Goal: Communication & Community: Answer question/provide support

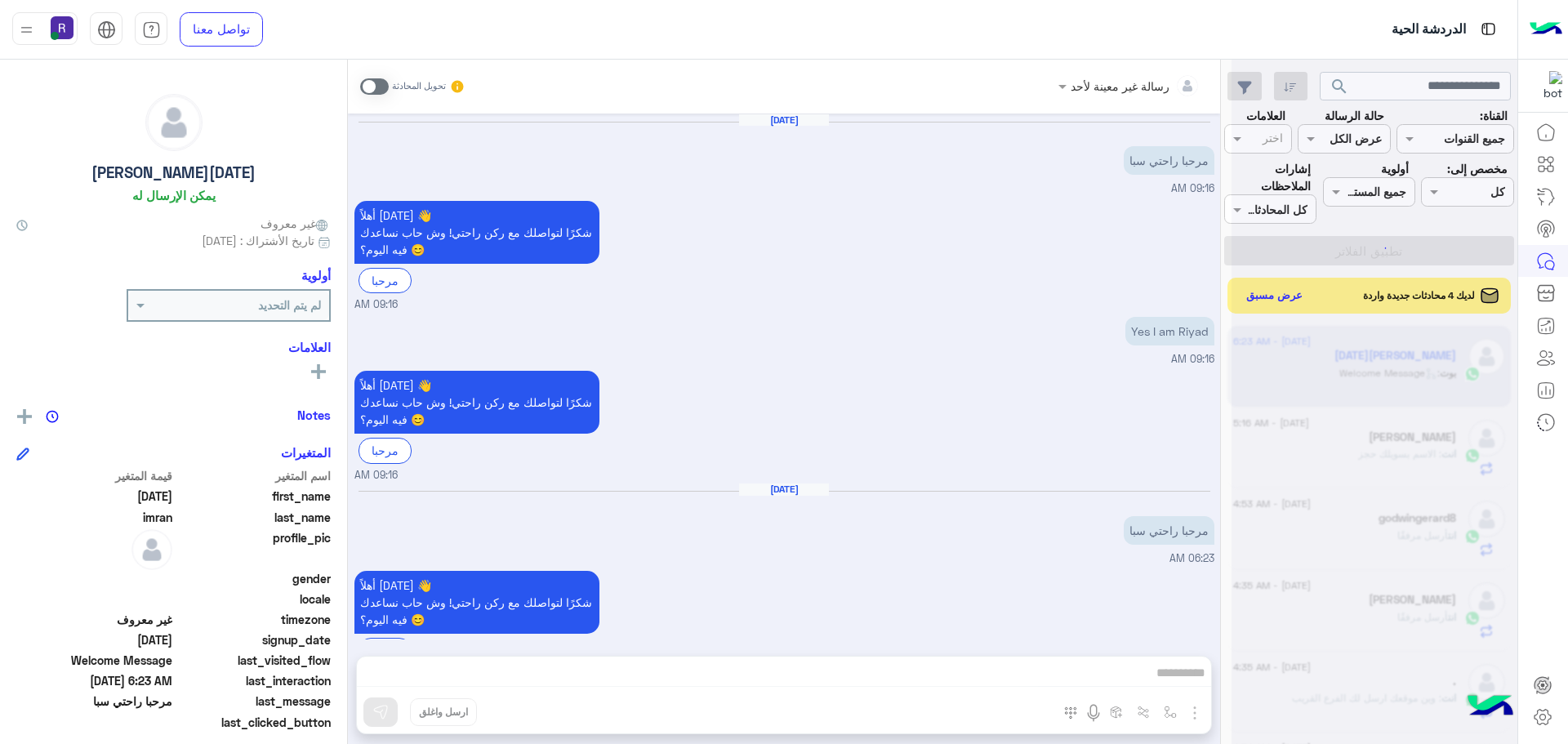
scroll to position [44, 0]
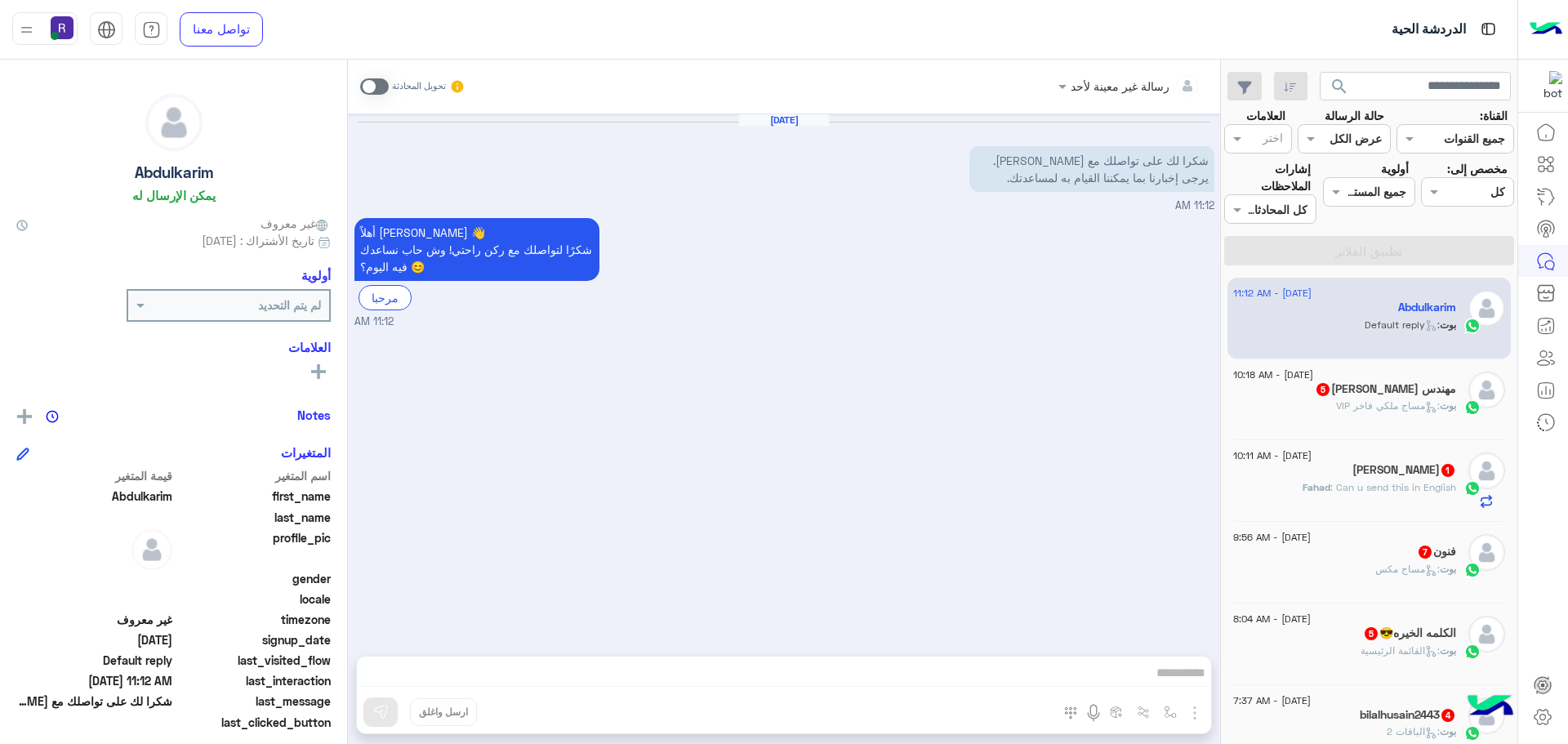
click at [1383, 396] on div "مهندس [PERSON_NAME] 5" at bounding box center [1344, 391] width 223 height 17
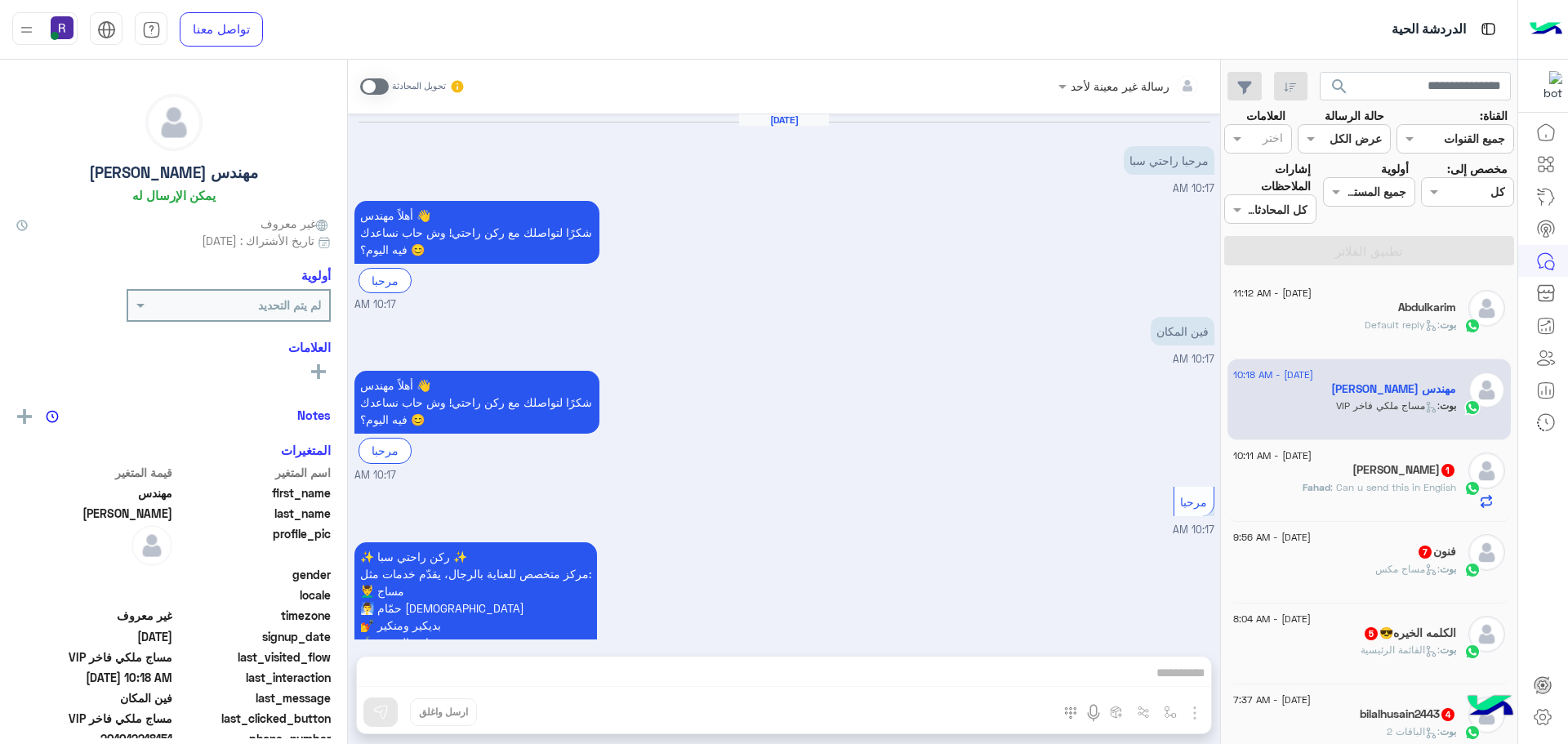
scroll to position [708, 0]
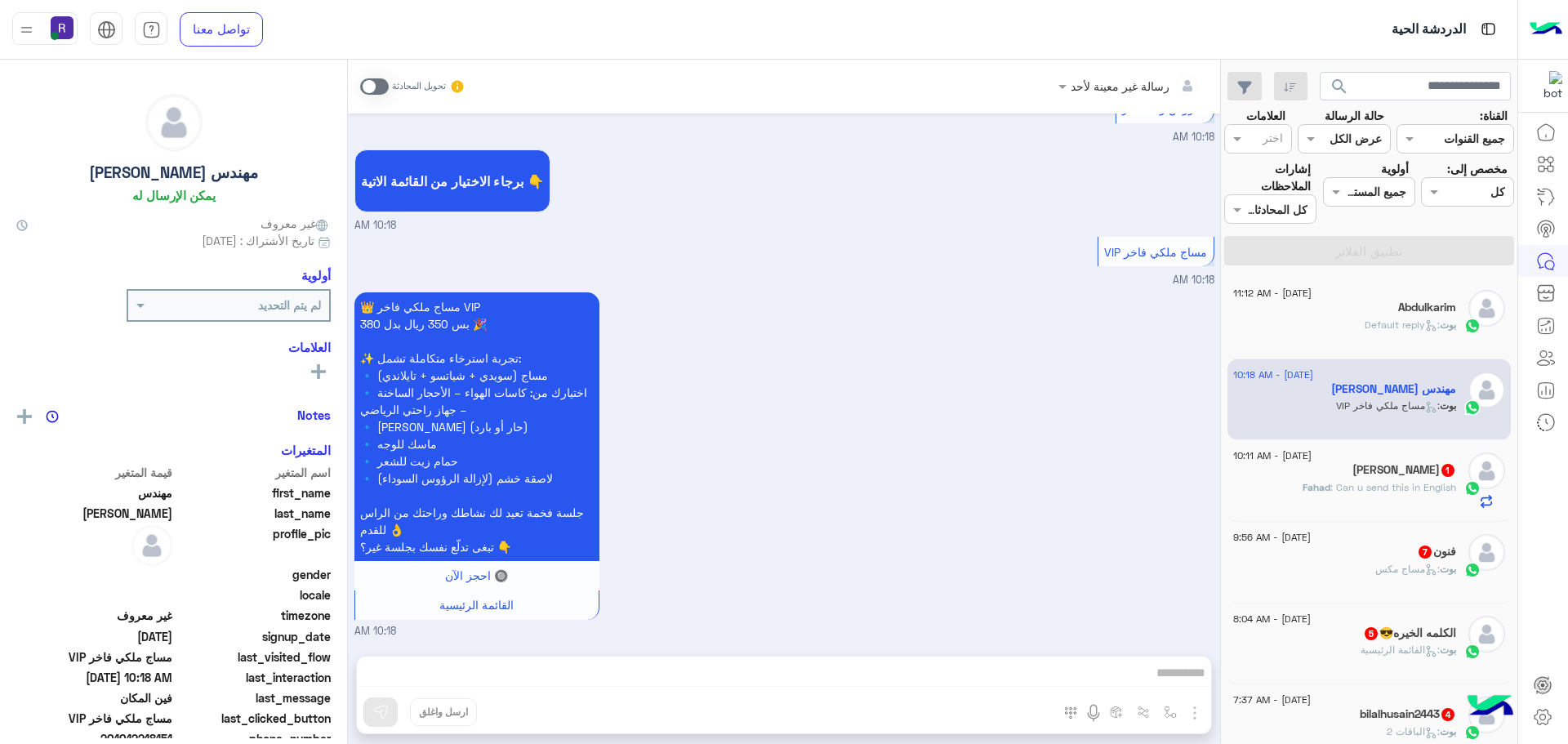
click at [1371, 489] on span ": Can u send this in English" at bounding box center [1393, 487] width 126 height 12
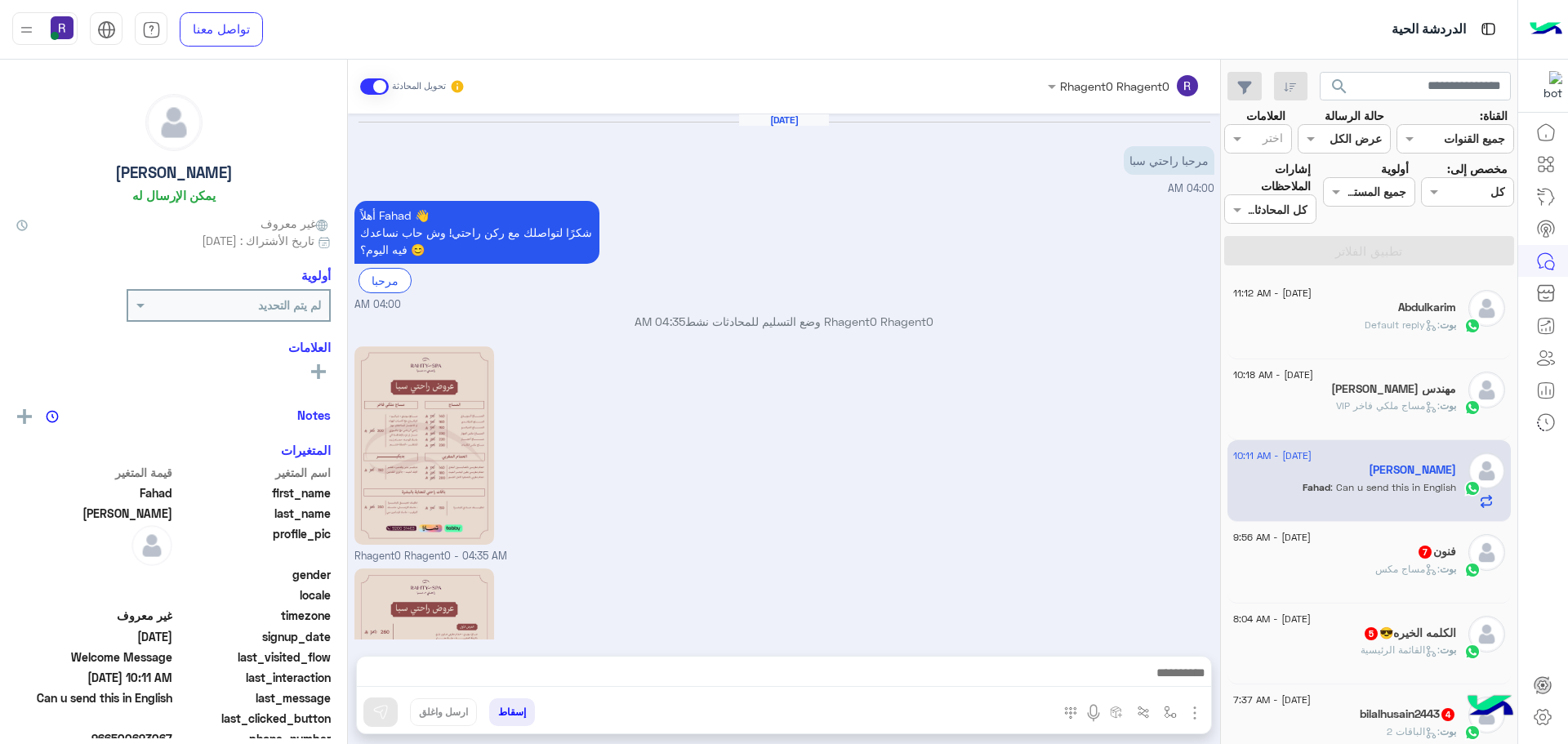
scroll to position [438, 0]
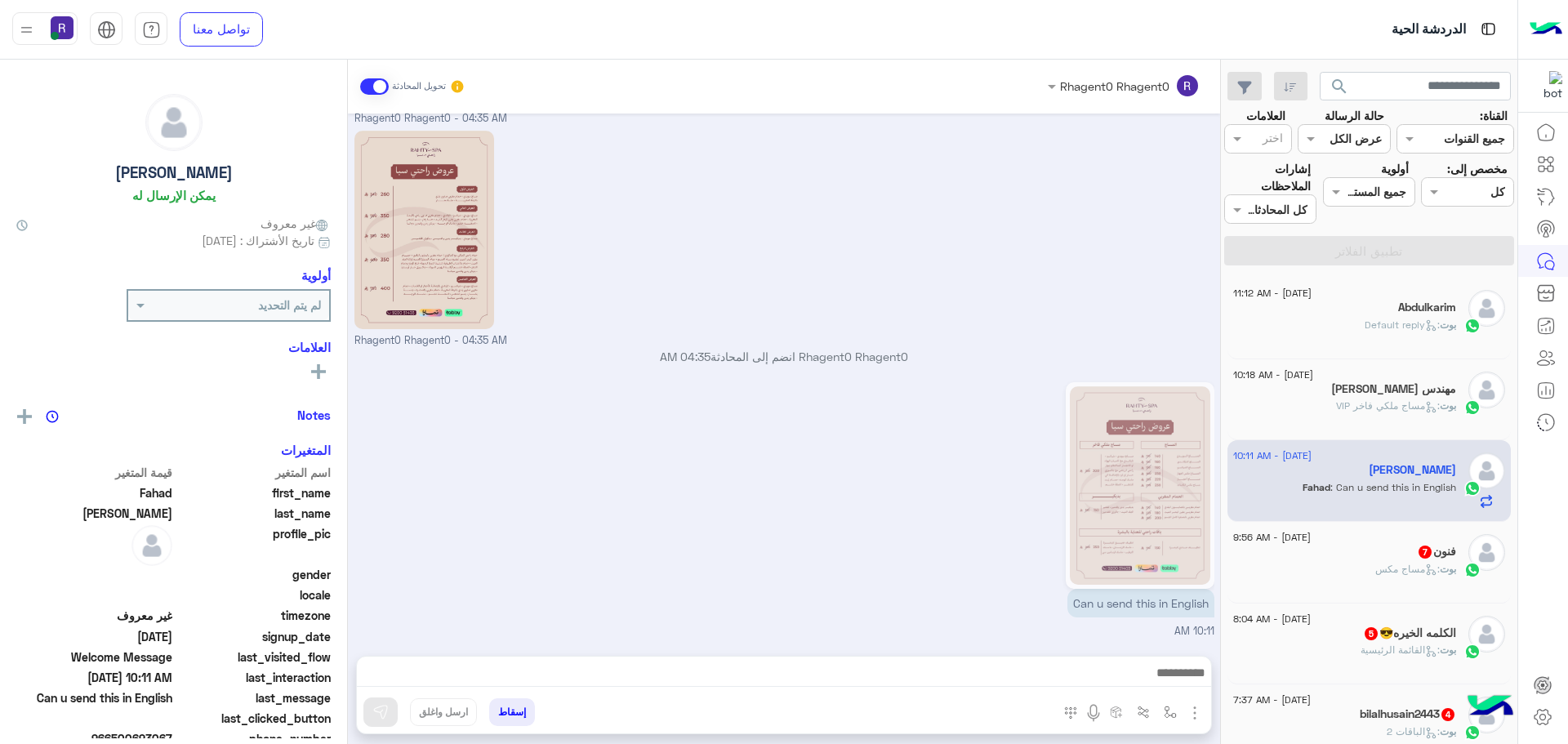
click at [1371, 557] on div "فنون 7" at bounding box center [1344, 553] width 223 height 17
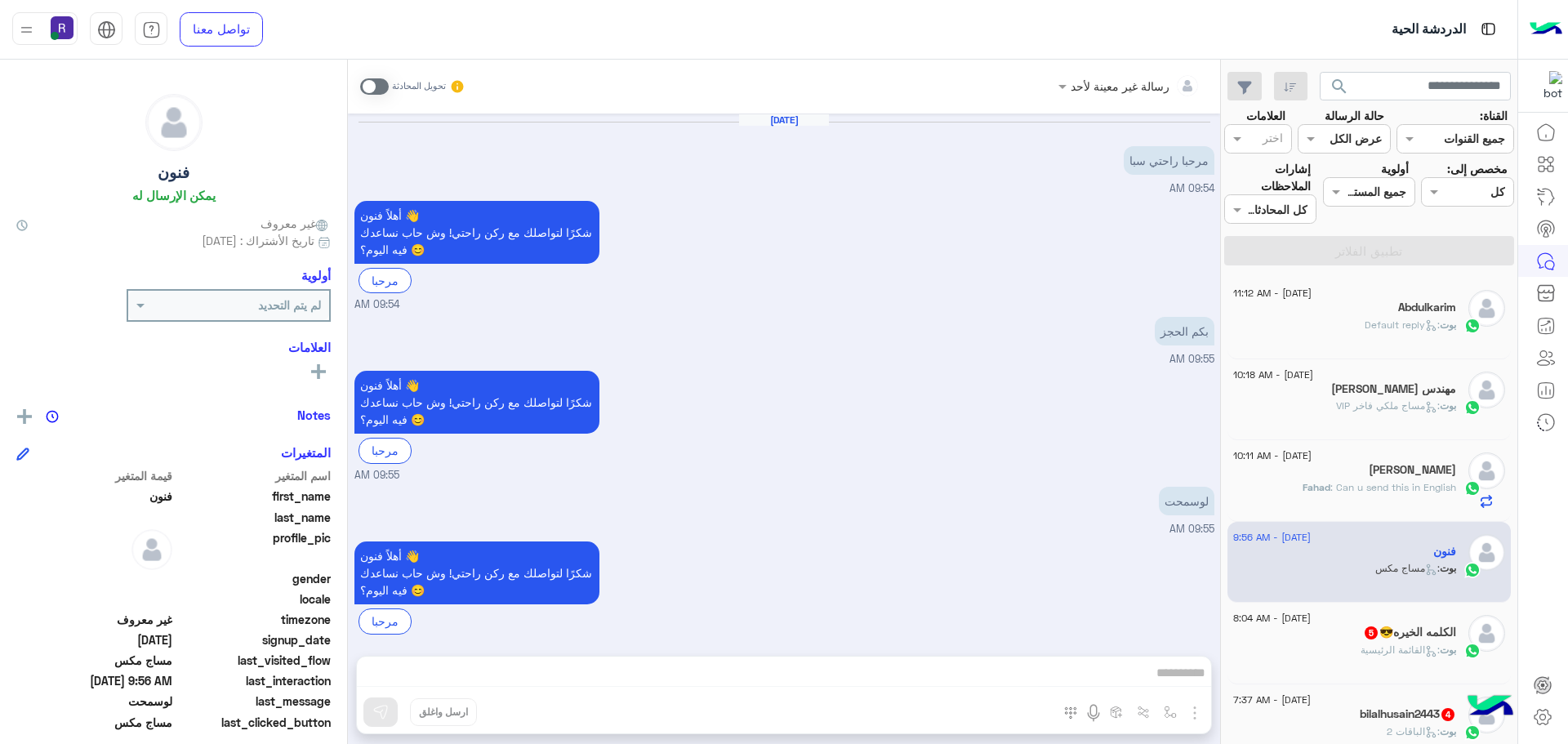
scroll to position [1250, 0]
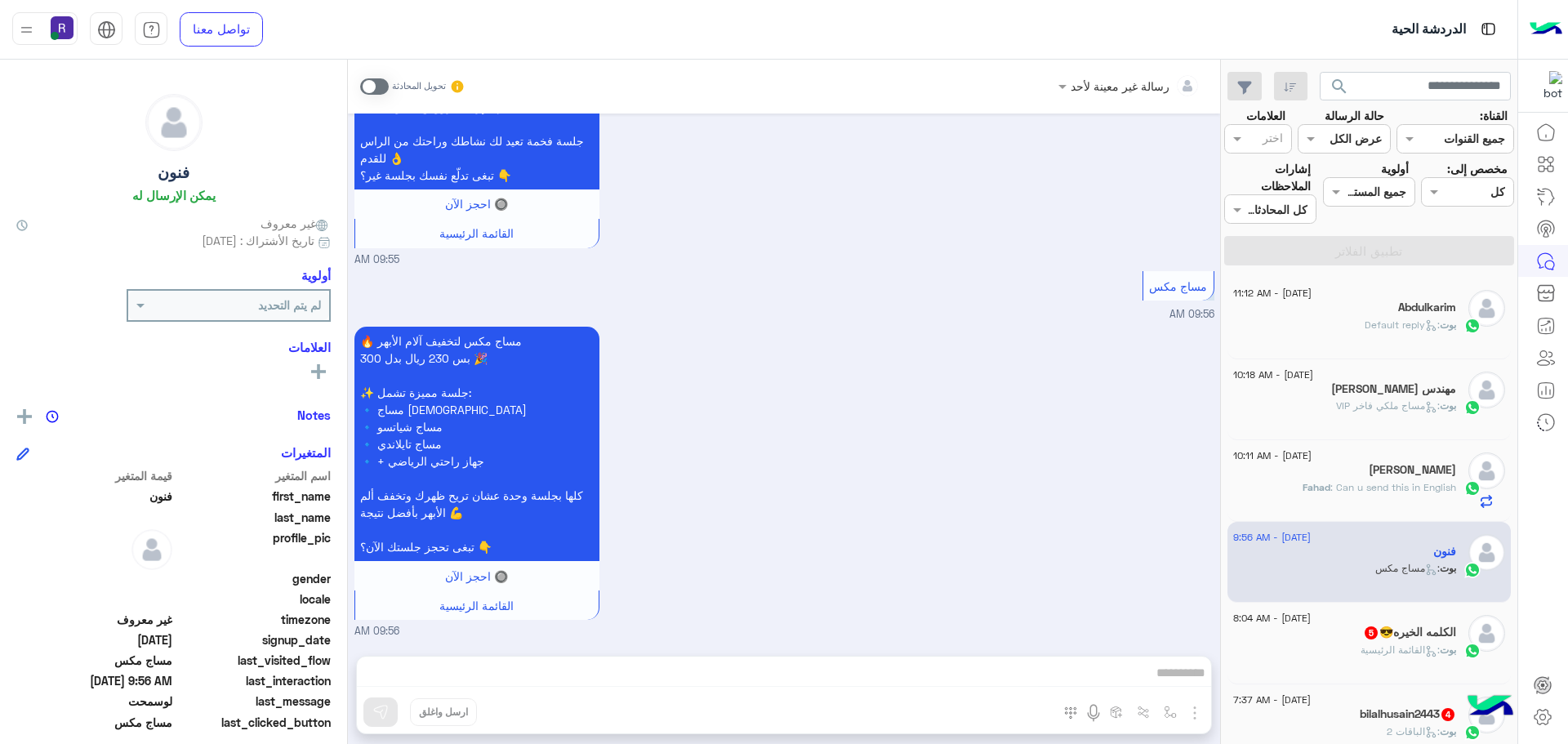
click at [1365, 621] on div "[DATE] - 8:04 AM" at bounding box center [1344, 621] width 223 height 11
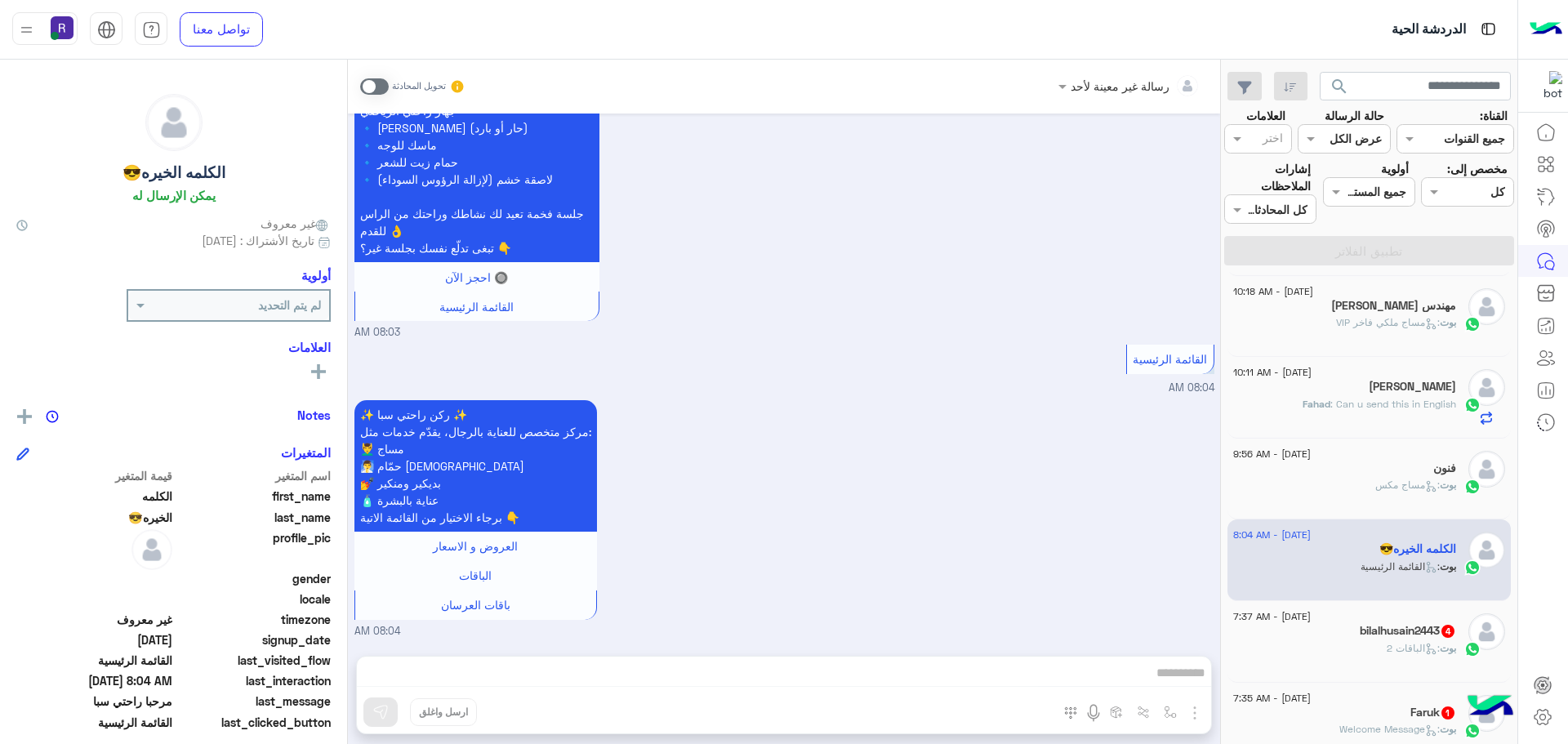
scroll to position [163, 0]
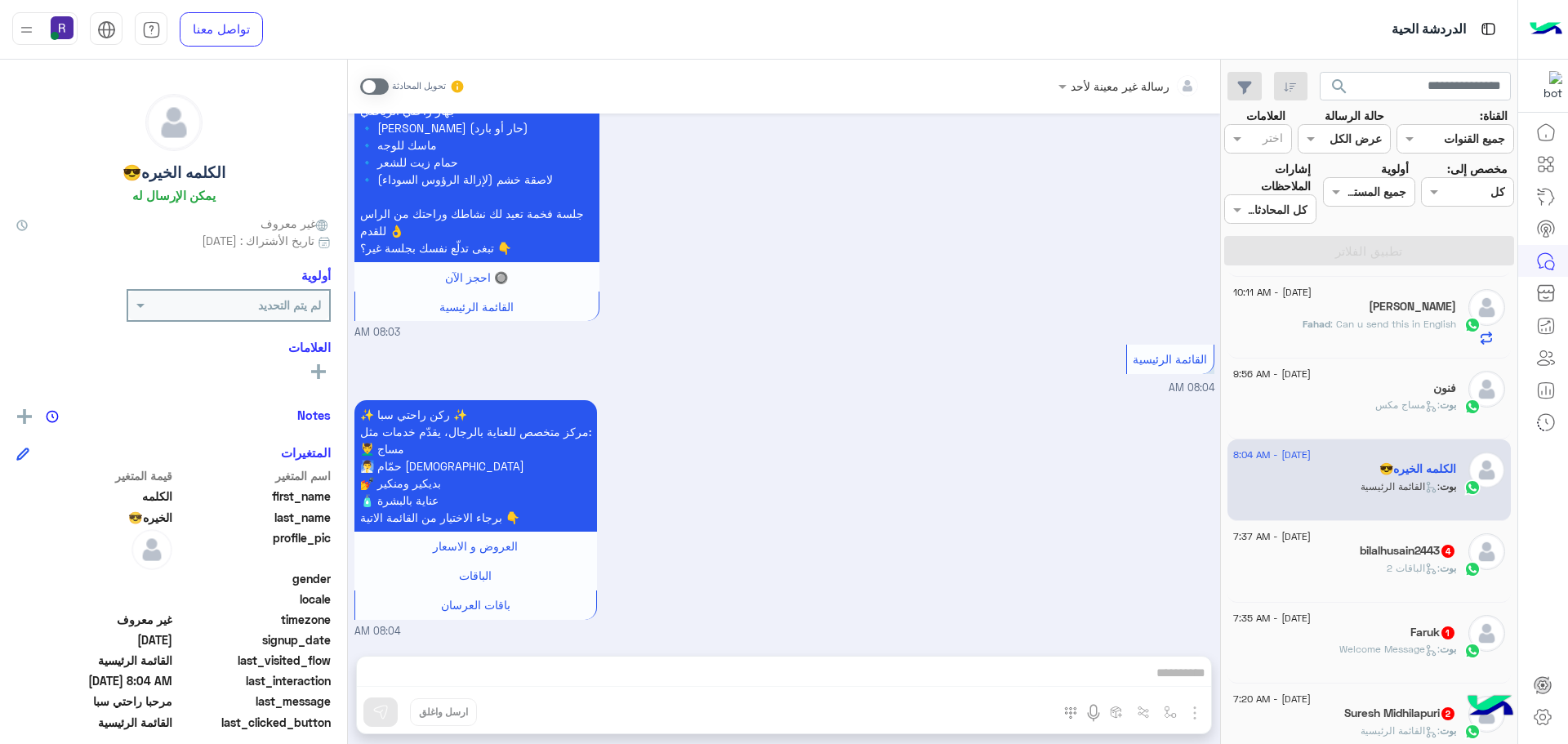
click at [1397, 552] on h5 "bilalhusain2443 4" at bounding box center [1407, 551] width 97 height 14
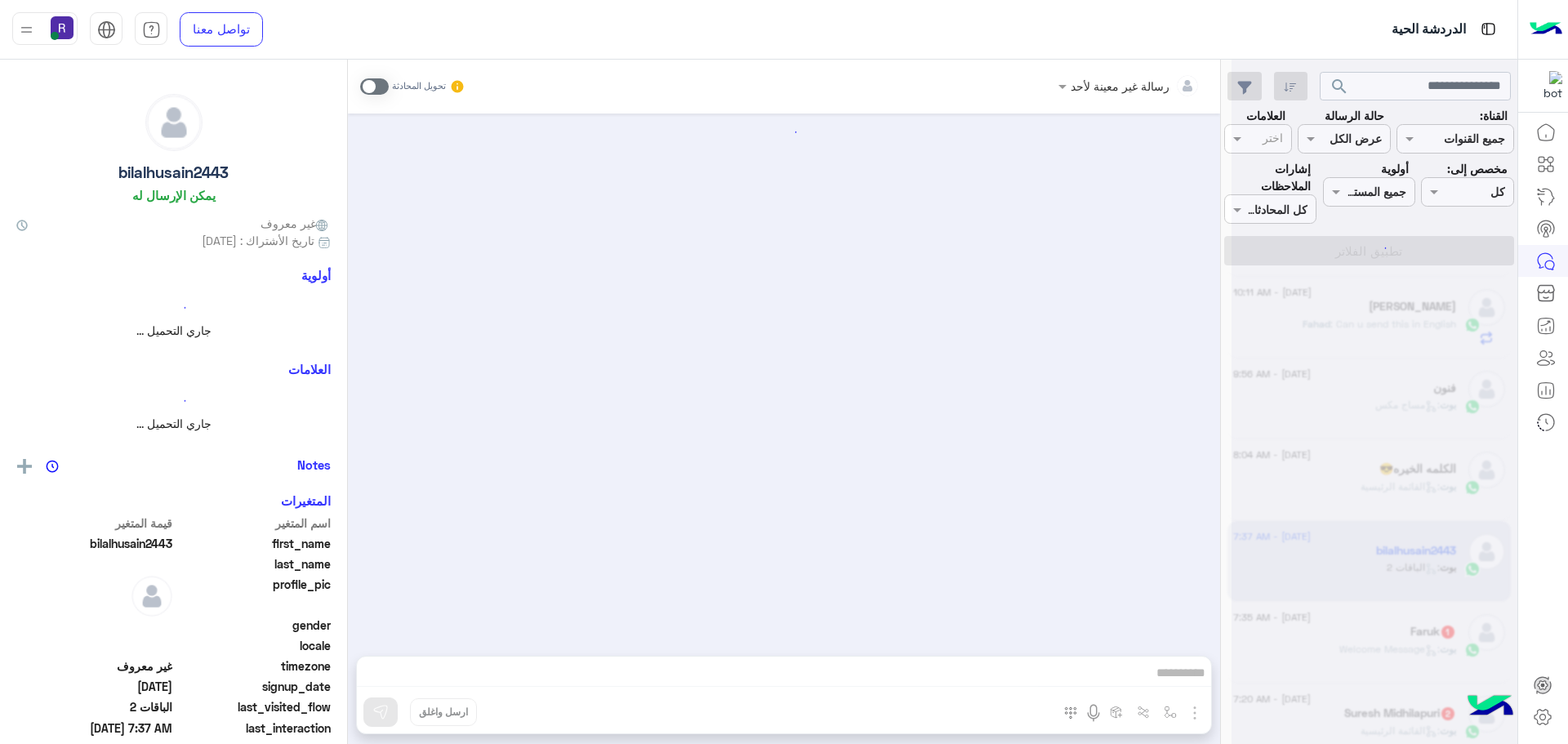
scroll to position [504, 0]
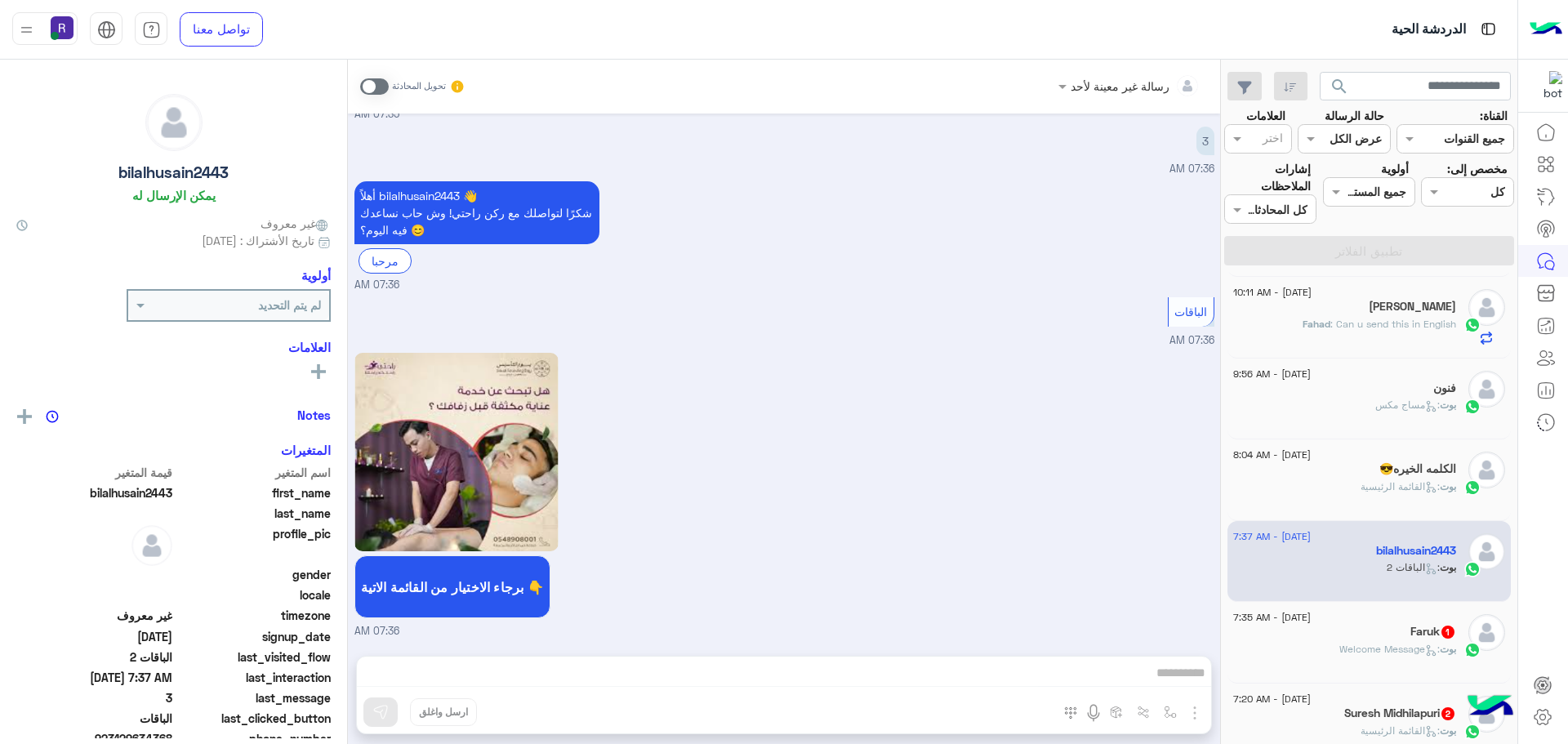
click at [1381, 634] on div "Faruk 1" at bounding box center [1344, 633] width 223 height 17
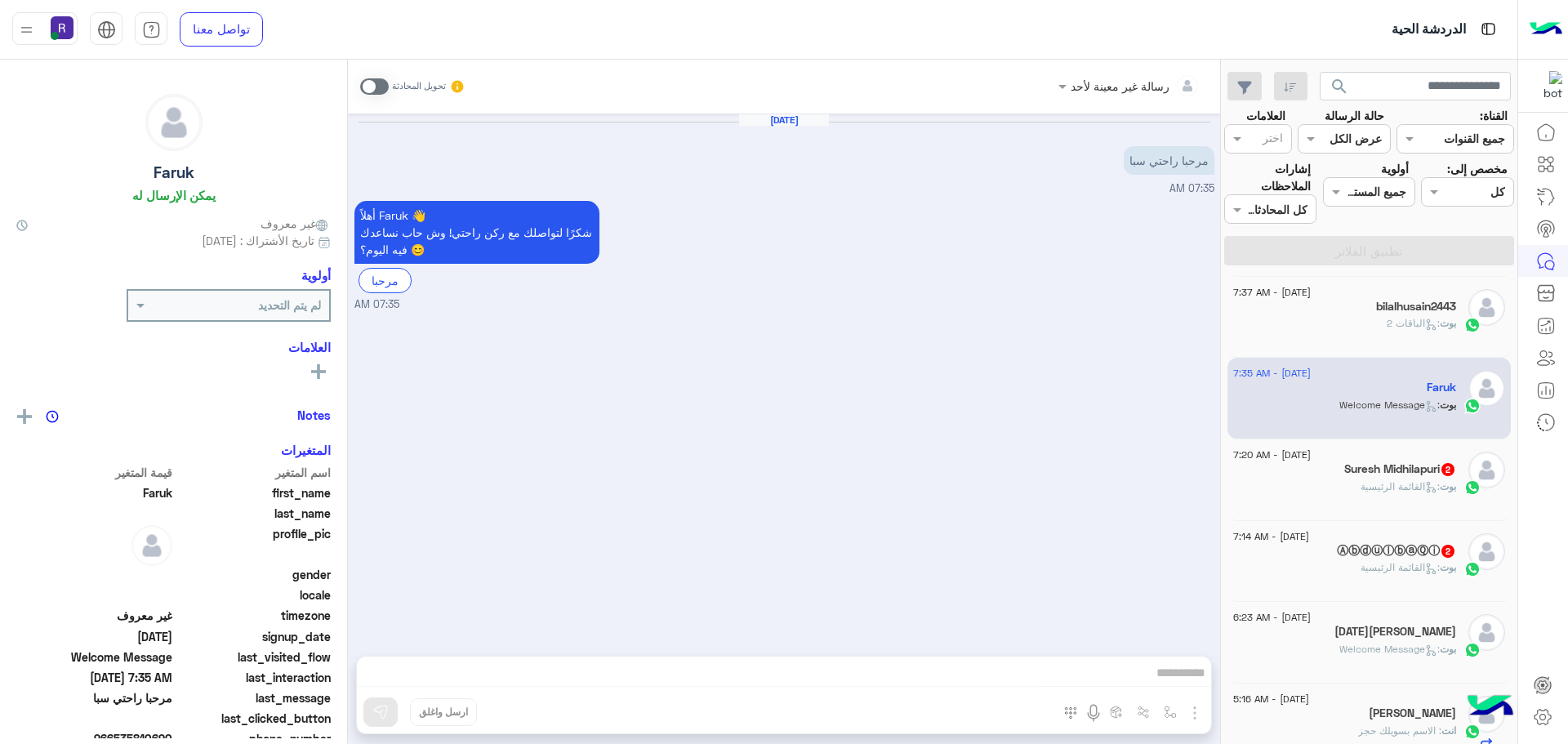
scroll to position [408, 0]
click at [1391, 456] on div "[DATE] - 7:20 AM" at bounding box center [1344, 456] width 223 height 11
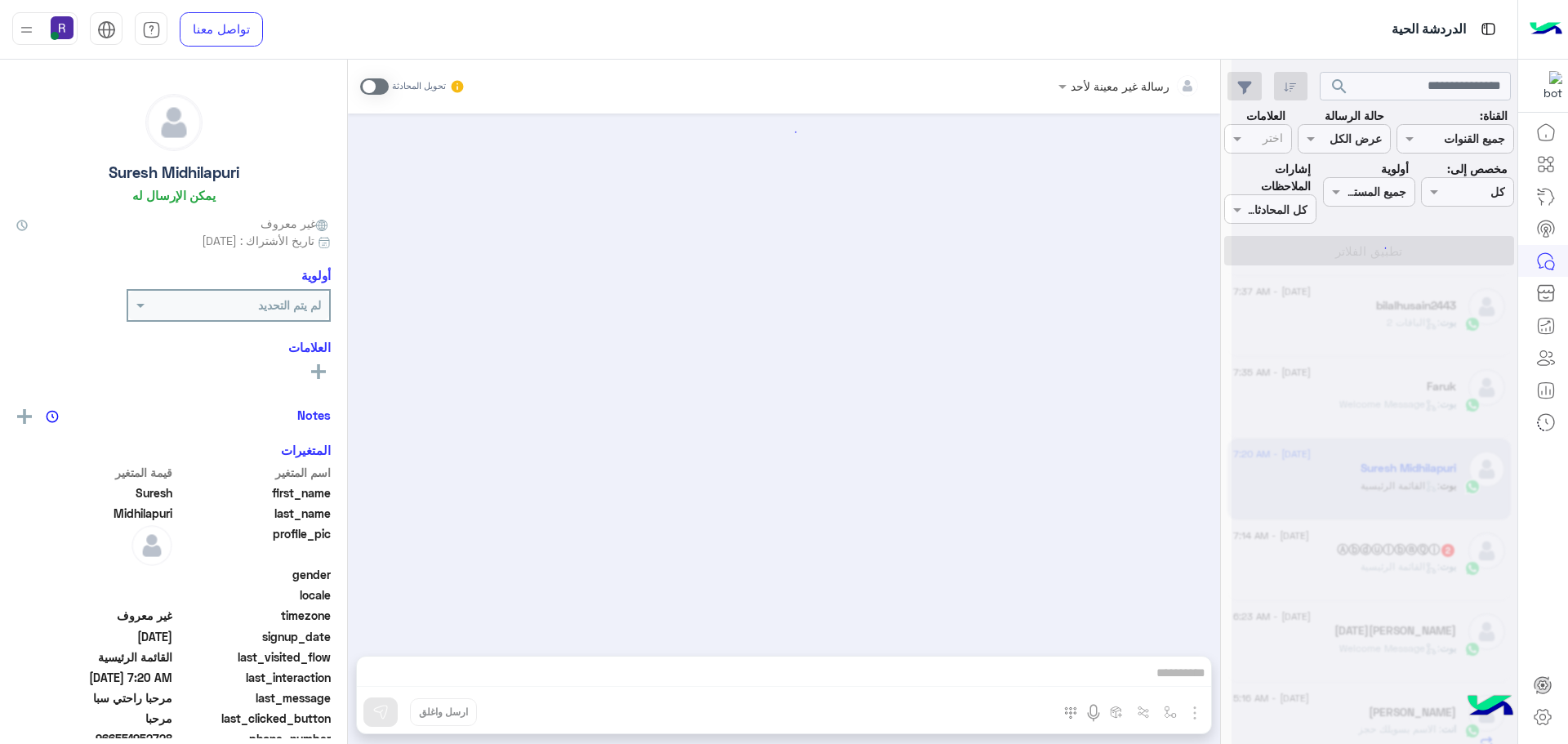
click at [1380, 540] on div at bounding box center [1375, 378] width 286 height 744
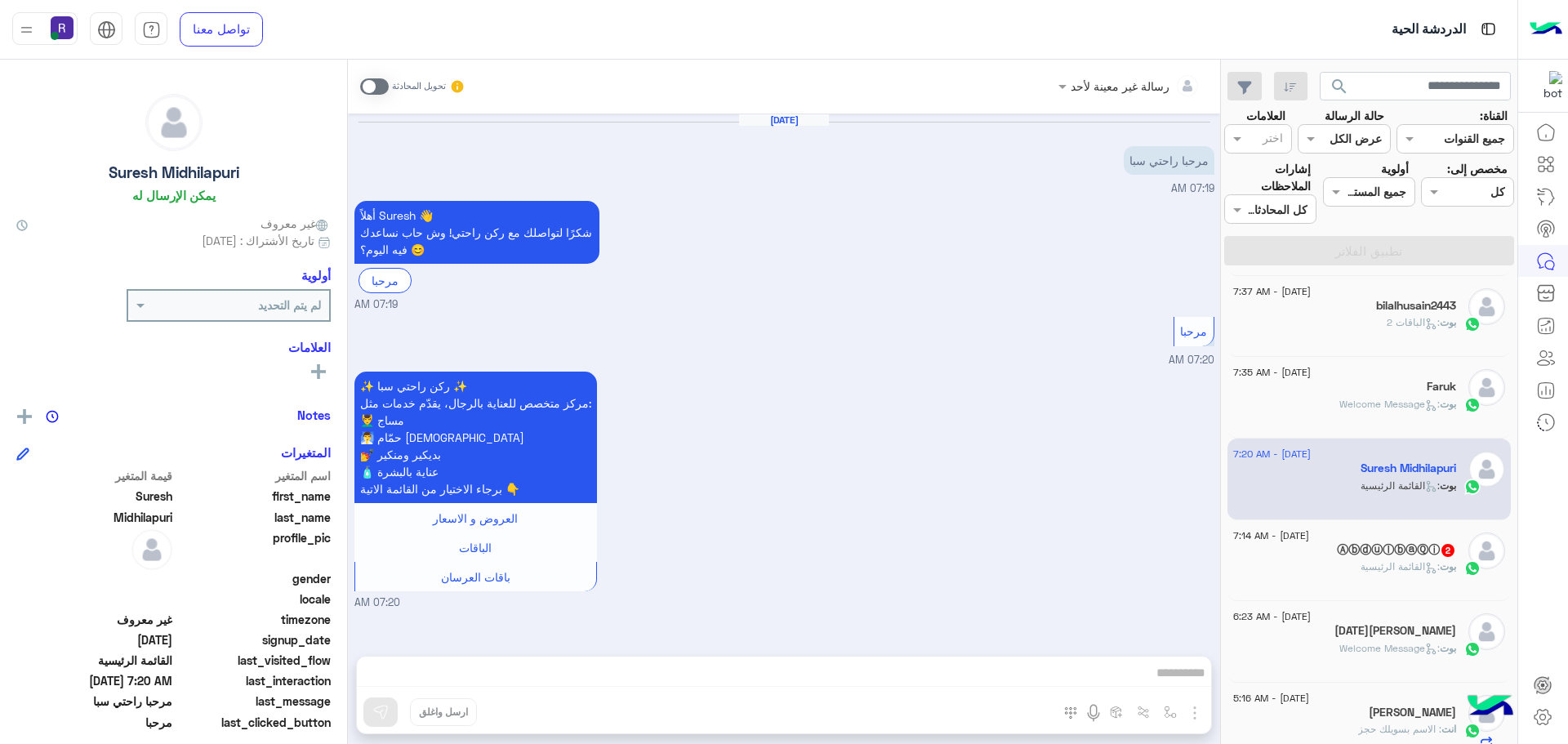
click at [1380, 540] on div "[DATE] - 7:14 AM" at bounding box center [1344, 538] width 223 height 11
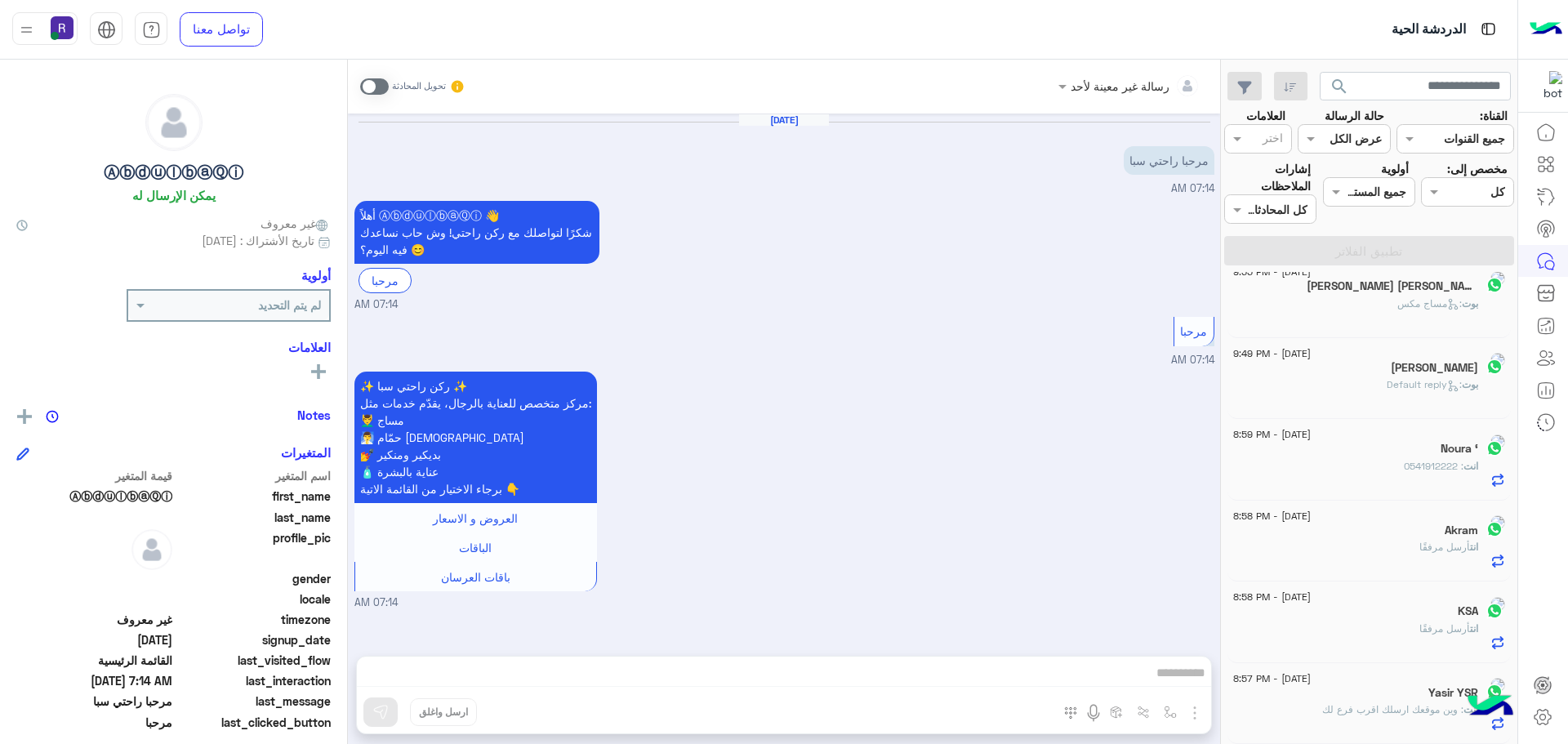
scroll to position [8, 0]
